Goal: Ask a question: Seek information or help from site administrators or community

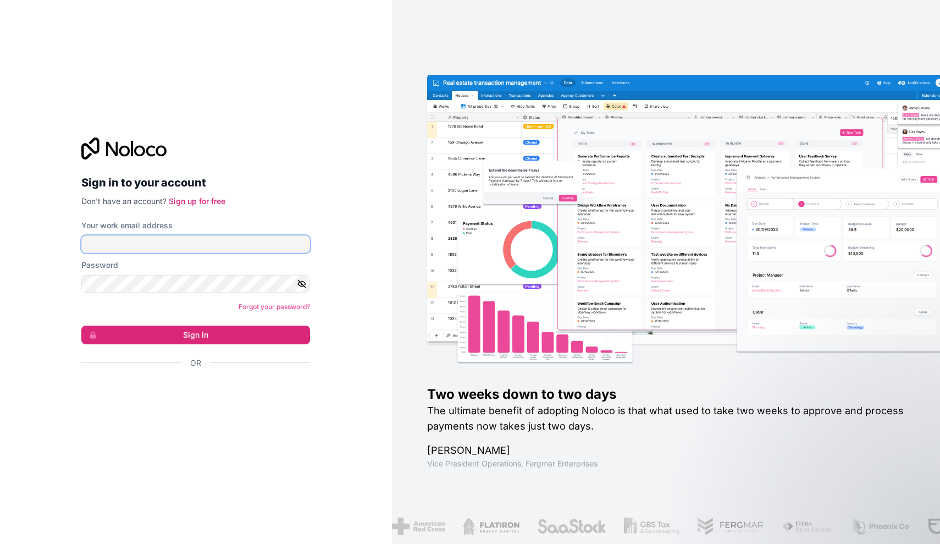
type input "[EMAIL_ADDRESS][DOMAIN_NAME]"
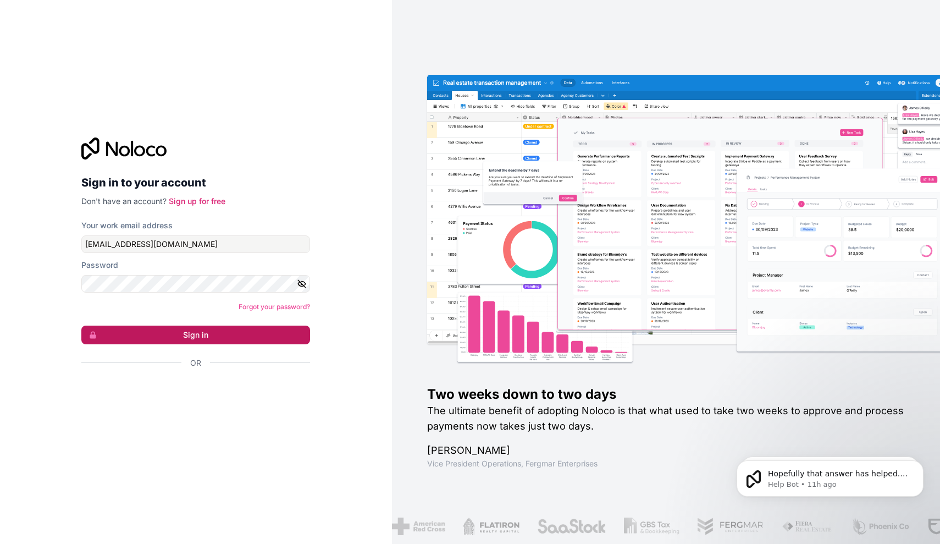
click at [197, 330] on button "Sign in" at bounding box center [195, 334] width 229 height 19
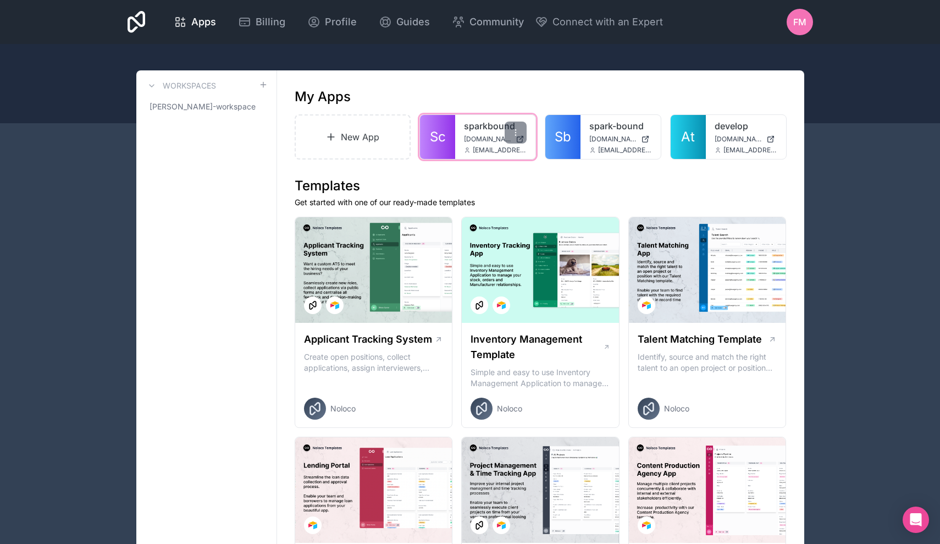
click at [449, 150] on link "Sc" at bounding box center [437, 137] width 35 height 44
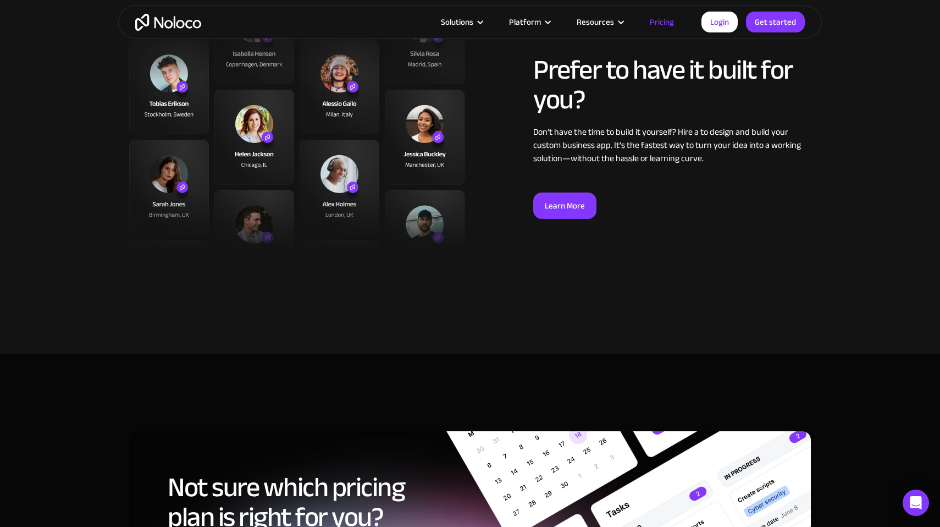
scroll to position [4045, 0]
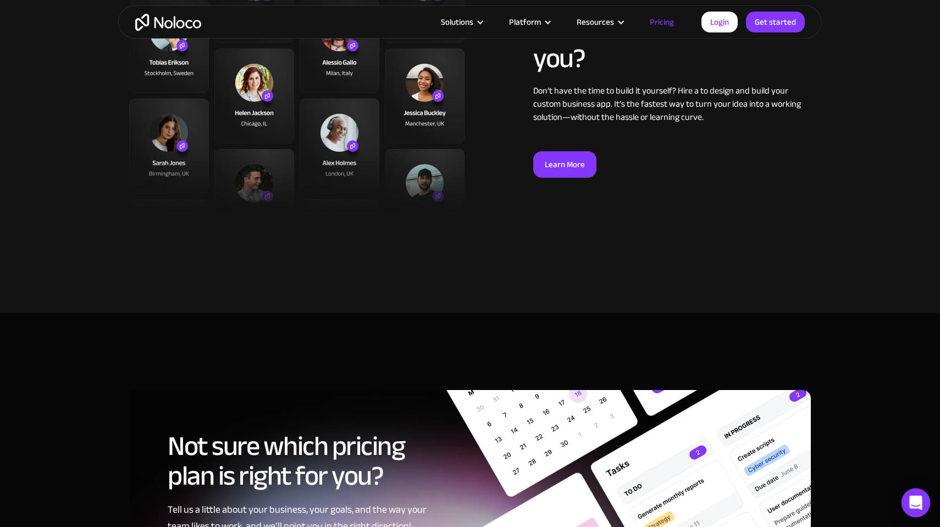
click at [908, 502] on div "Open Intercom Messenger" at bounding box center [915, 502] width 29 height 29
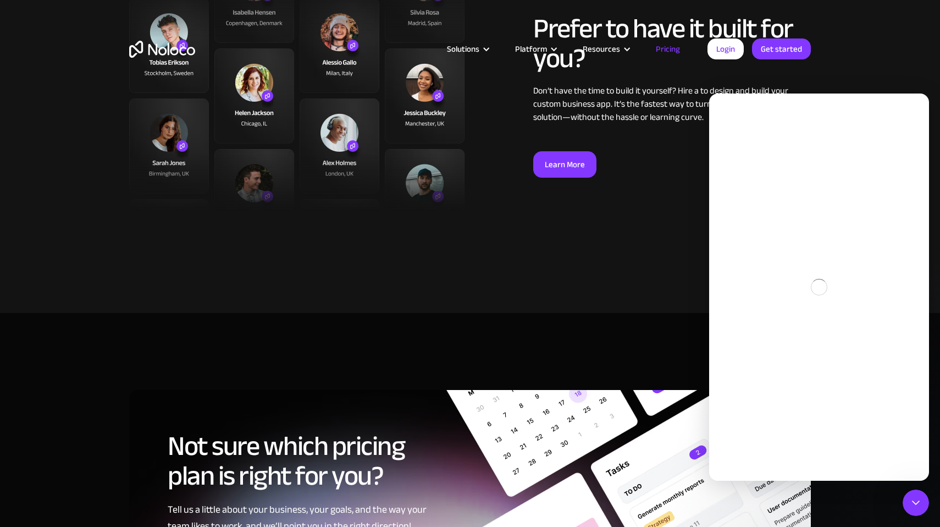
scroll to position [0, 0]
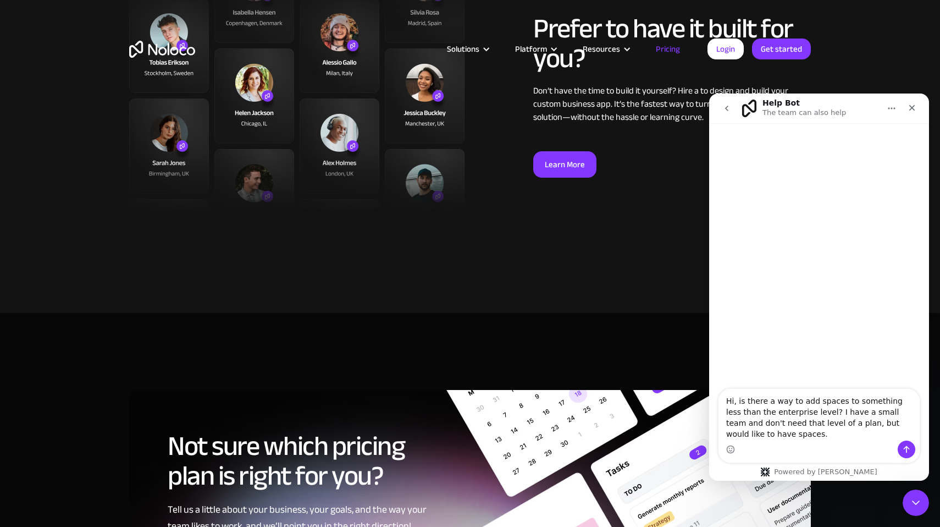
type textarea "Hi, is there a way to add spaces to something less than the enterprise level? I…"
click at [903, 451] on icon "Send a message…" at bounding box center [906, 449] width 9 height 9
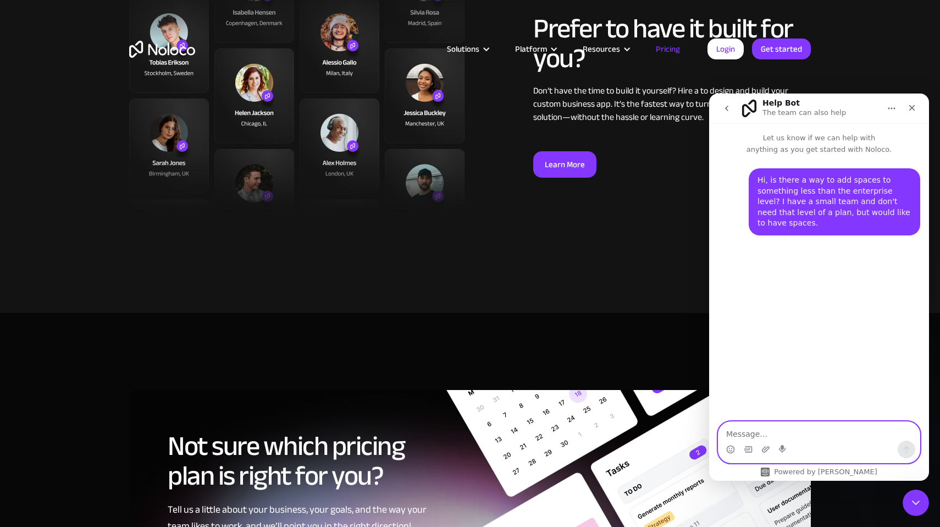
scroll to position [112, 0]
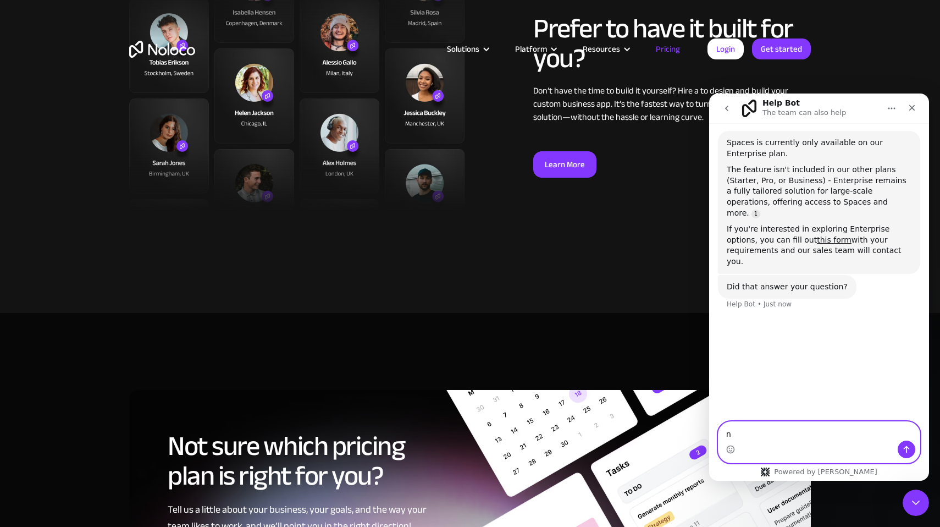
type textarea "no"
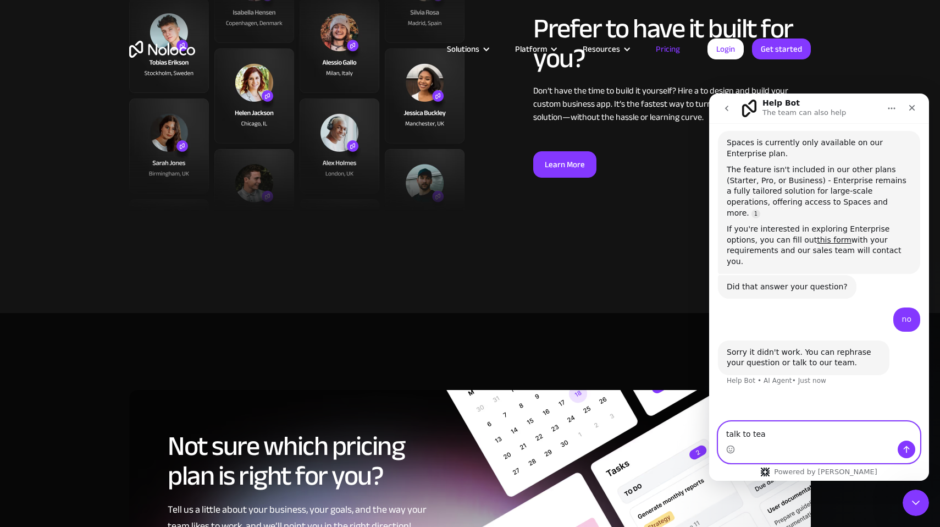
type textarea "talk to team"
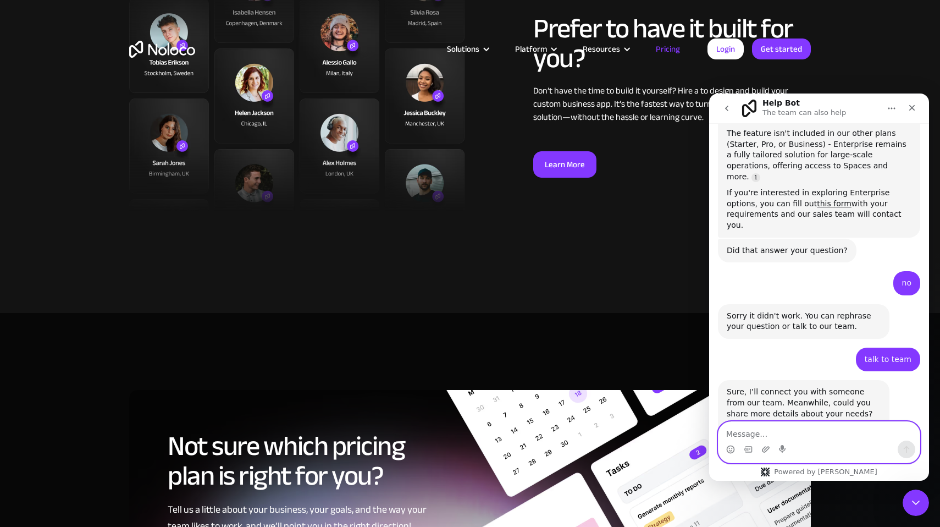
click at [823, 431] on textarea "Message…" at bounding box center [818, 431] width 201 height 19
click at [628, 226] on div "Prefer to have it built for you? Don’t have the time to build it yourself? Hire…" at bounding box center [470, 106] width 704 height 275
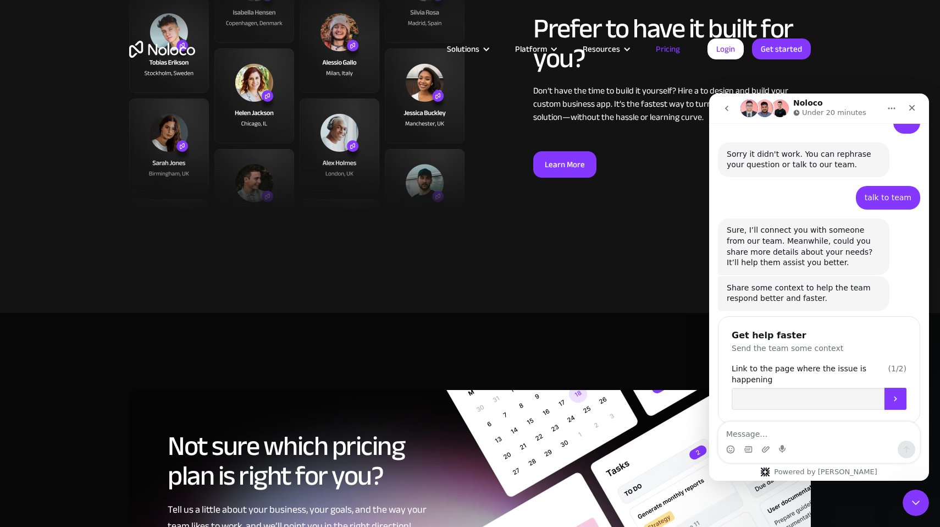
scroll to position [480, 0]
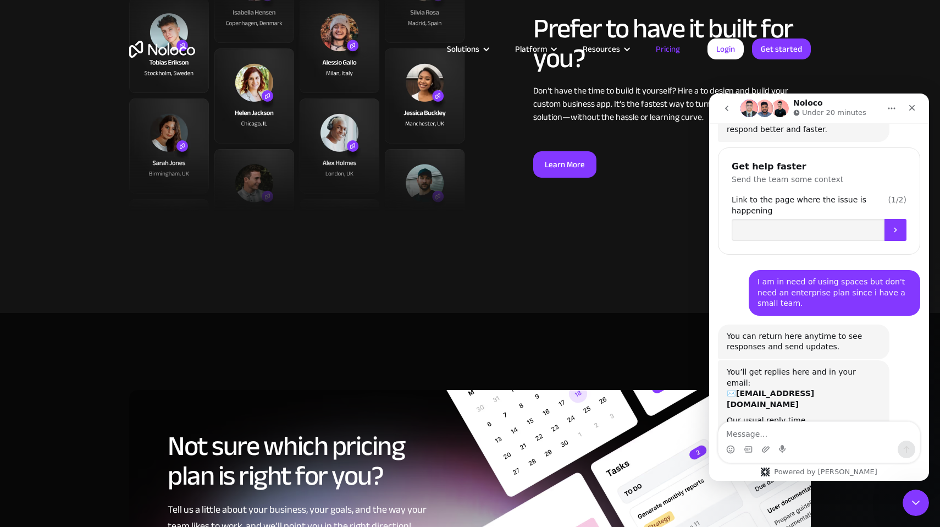
click at [814, 415] on div "Our usual reply time 🕒 under 20 minutes" at bounding box center [804, 425] width 154 height 21
click at [912, 113] on div "Close" at bounding box center [912, 108] width 20 height 20
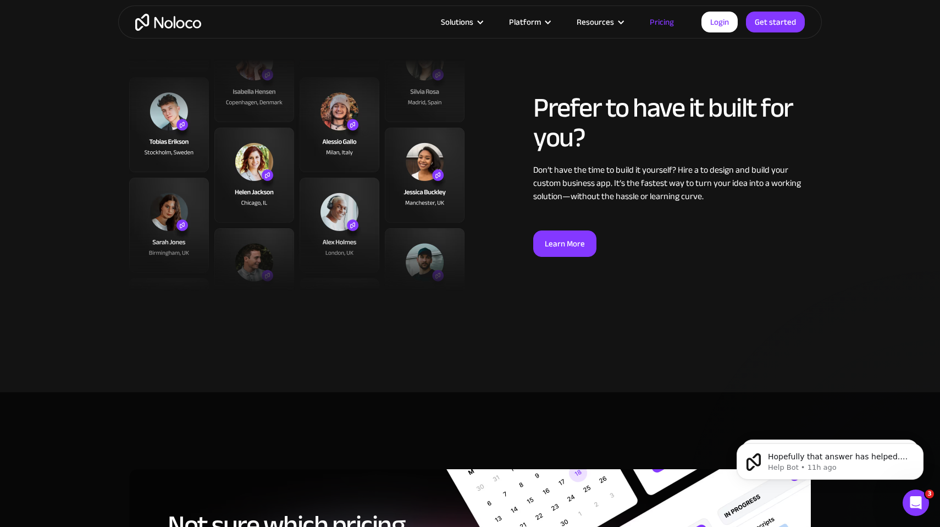
scroll to position [0, 0]
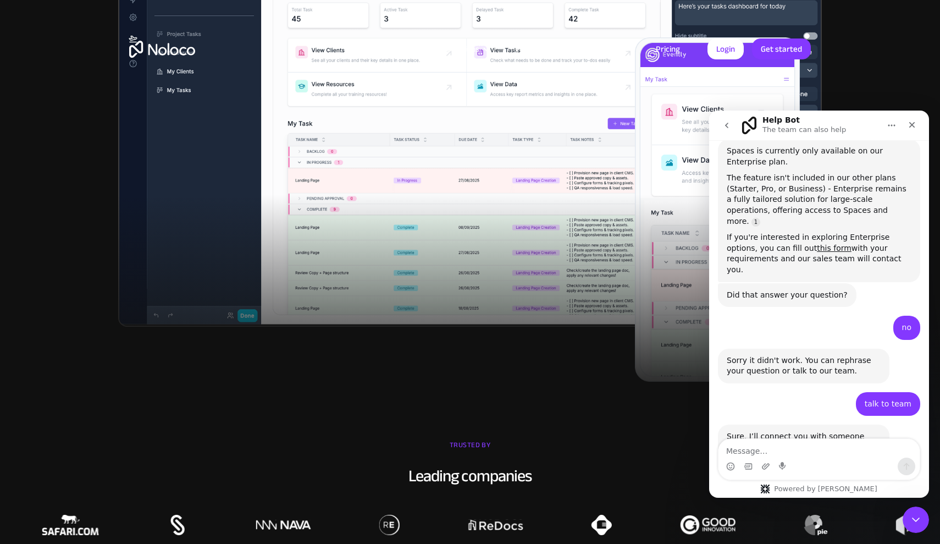
scroll to position [148, 0]
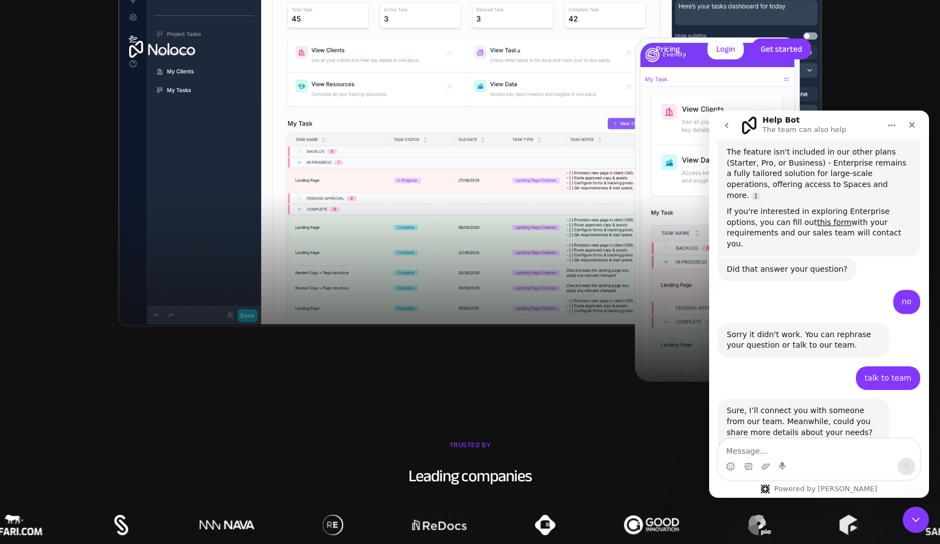
click at [836, 451] on textarea "Message…" at bounding box center [818, 448] width 201 height 19
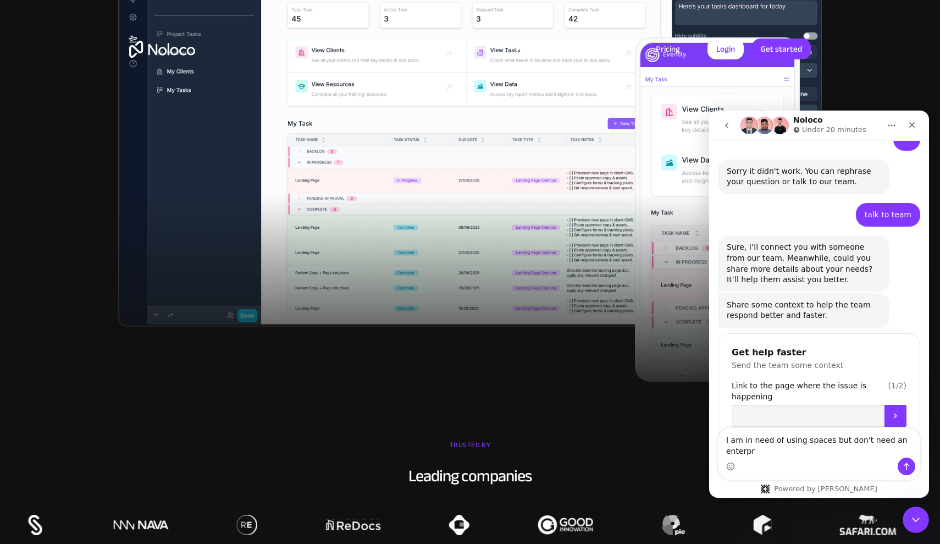
scroll to position [322, 0]
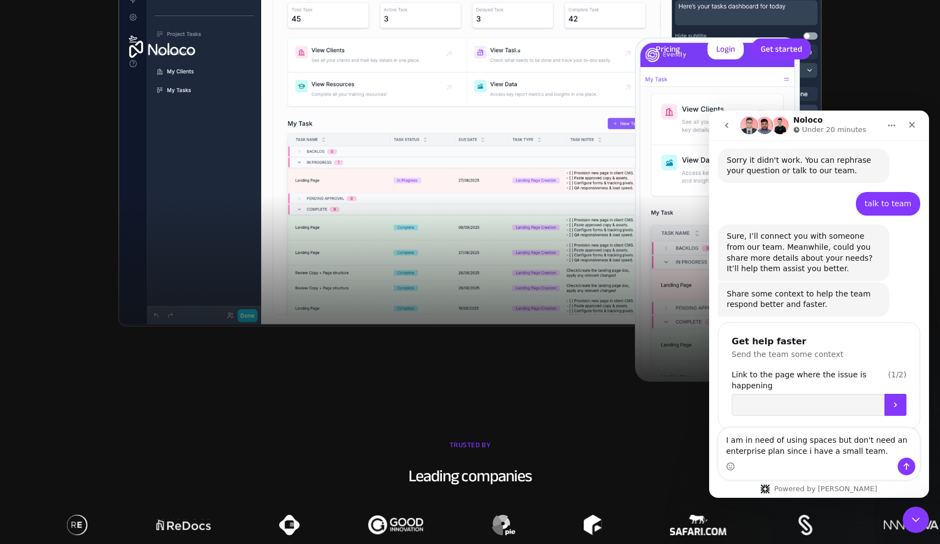
type textarea "I am in need of using spaces but don't need an enterprise plan since i have a s…"
click at [911, 467] on button "Send a message…" at bounding box center [907, 466] width 18 height 18
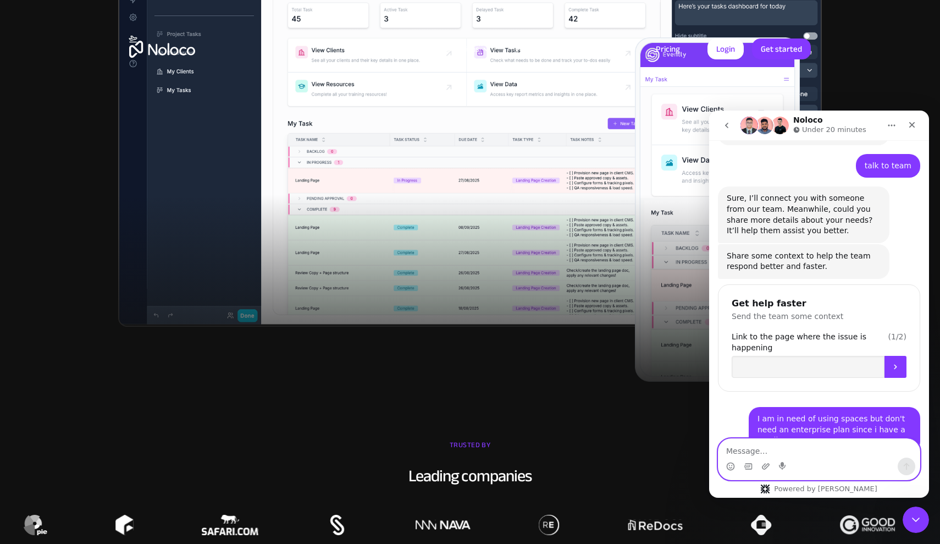
scroll to position [480, 0]
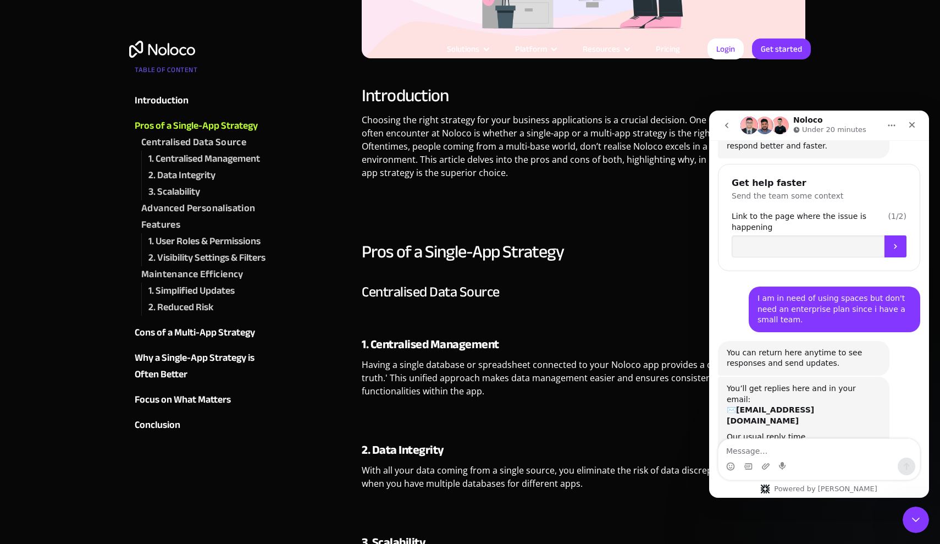
scroll to position [480, 0]
click at [833, 449] on textarea "Message…" at bounding box center [818, 448] width 201 height 19
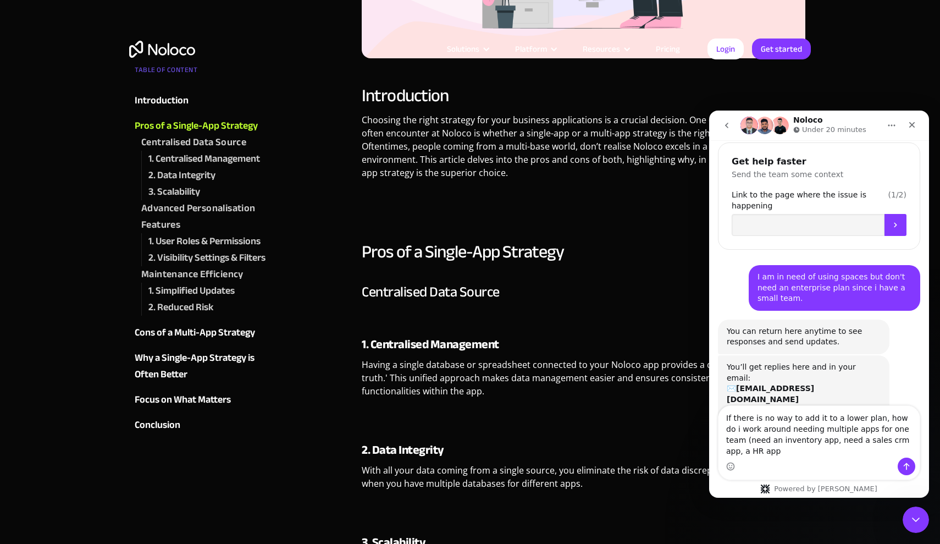
scroll to position [513, 0]
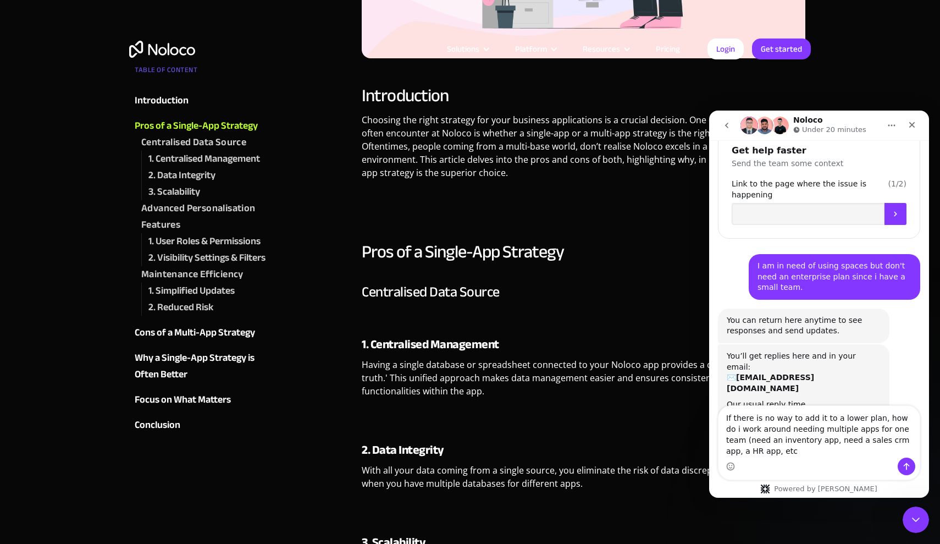
type textarea "If there is no way to add it to a lower plan, how do i work around needing mult…"
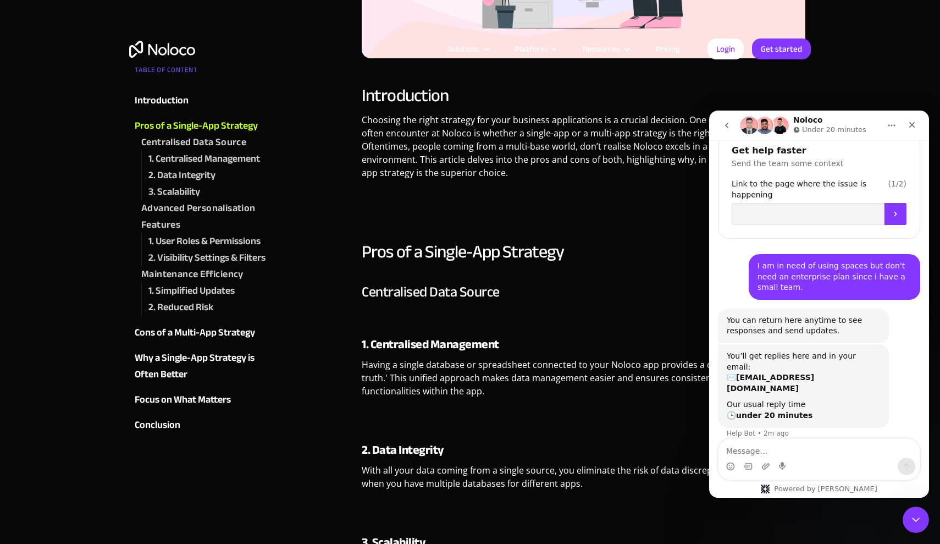
scroll to position [544, 0]
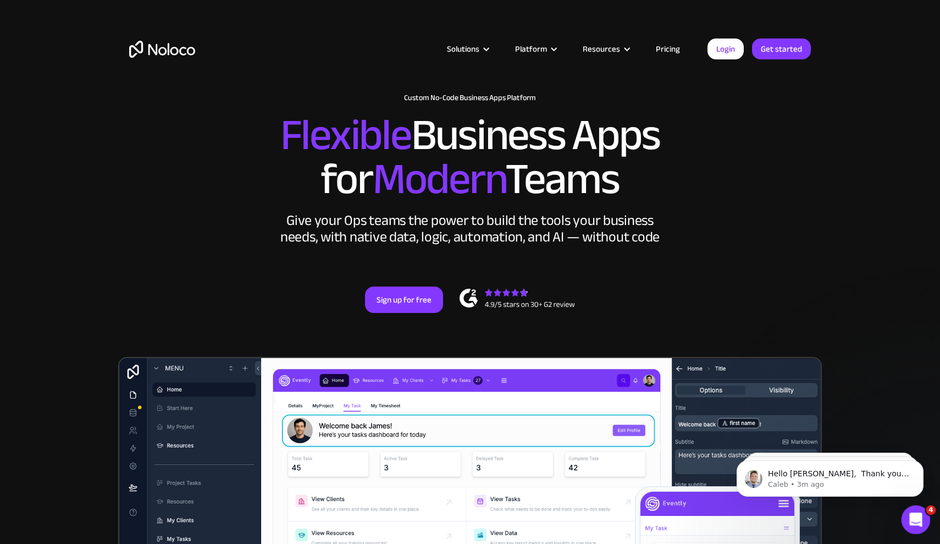
click at [909, 513] on icon "Open Intercom Messenger" at bounding box center [914, 518] width 18 height 18
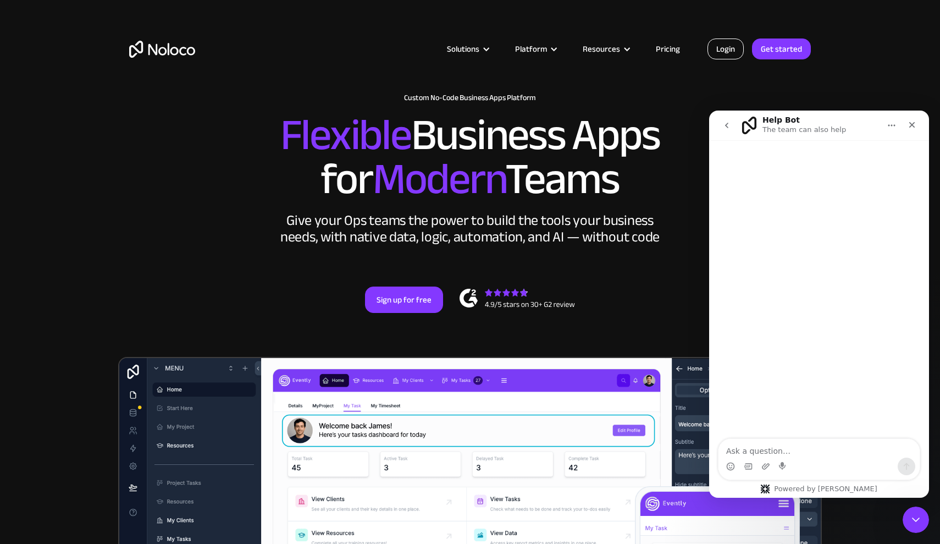
click at [726, 52] on link "Login" at bounding box center [725, 48] width 36 height 21
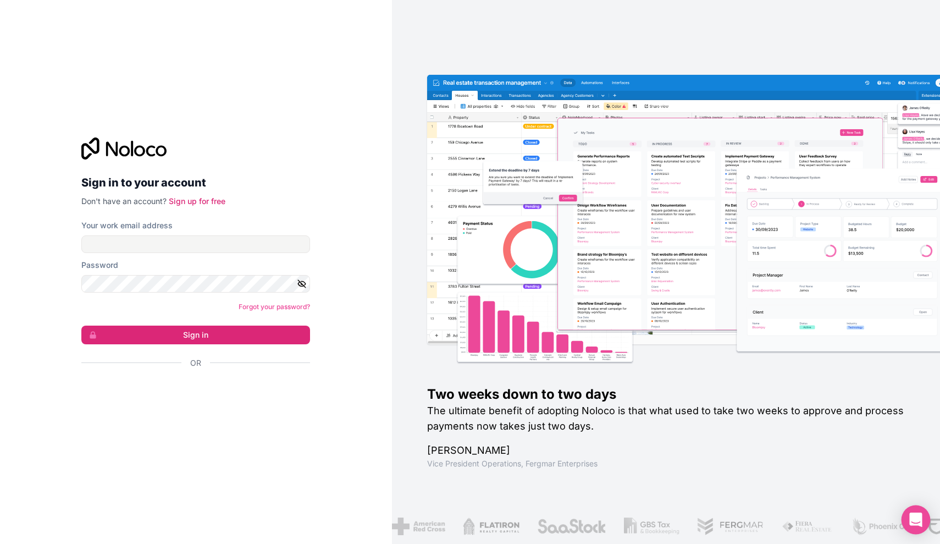
click at [912, 515] on icon "Open Intercom Messenger" at bounding box center [915, 519] width 13 height 14
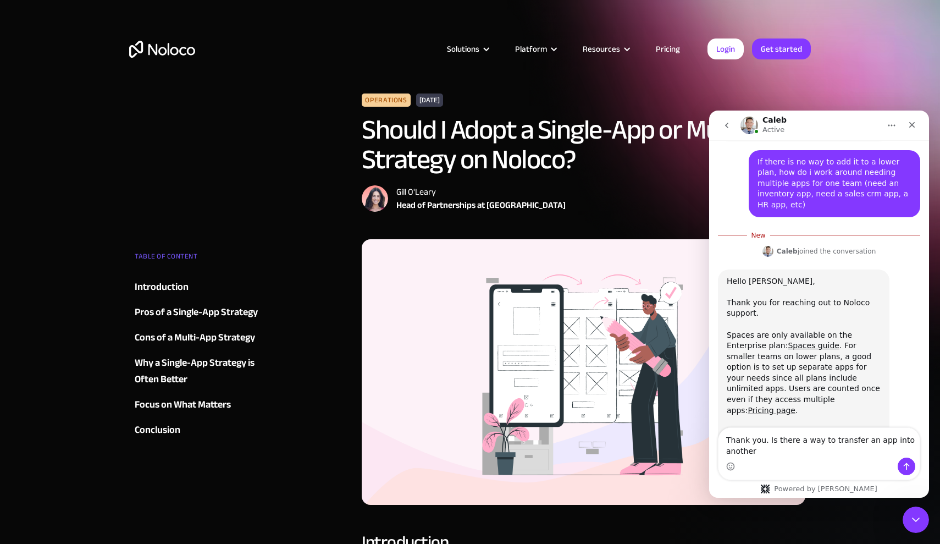
scroll to position [799, 0]
type textarea "Thank you. Is there a way to transfer an app into another app?"
